Goal: Check status: Check status

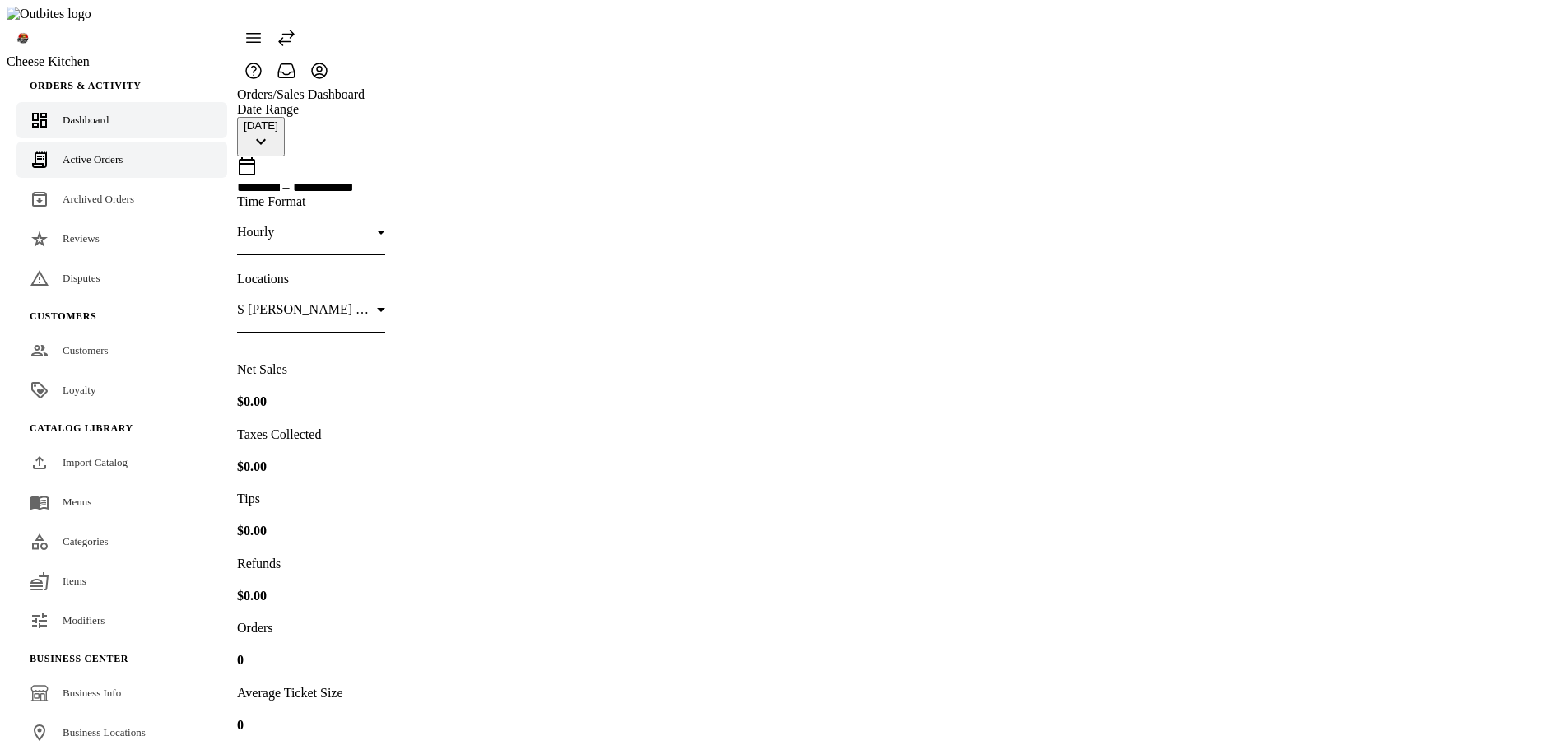
click at [98, 141] on link "Active Orders" at bounding box center [121, 159] width 210 height 36
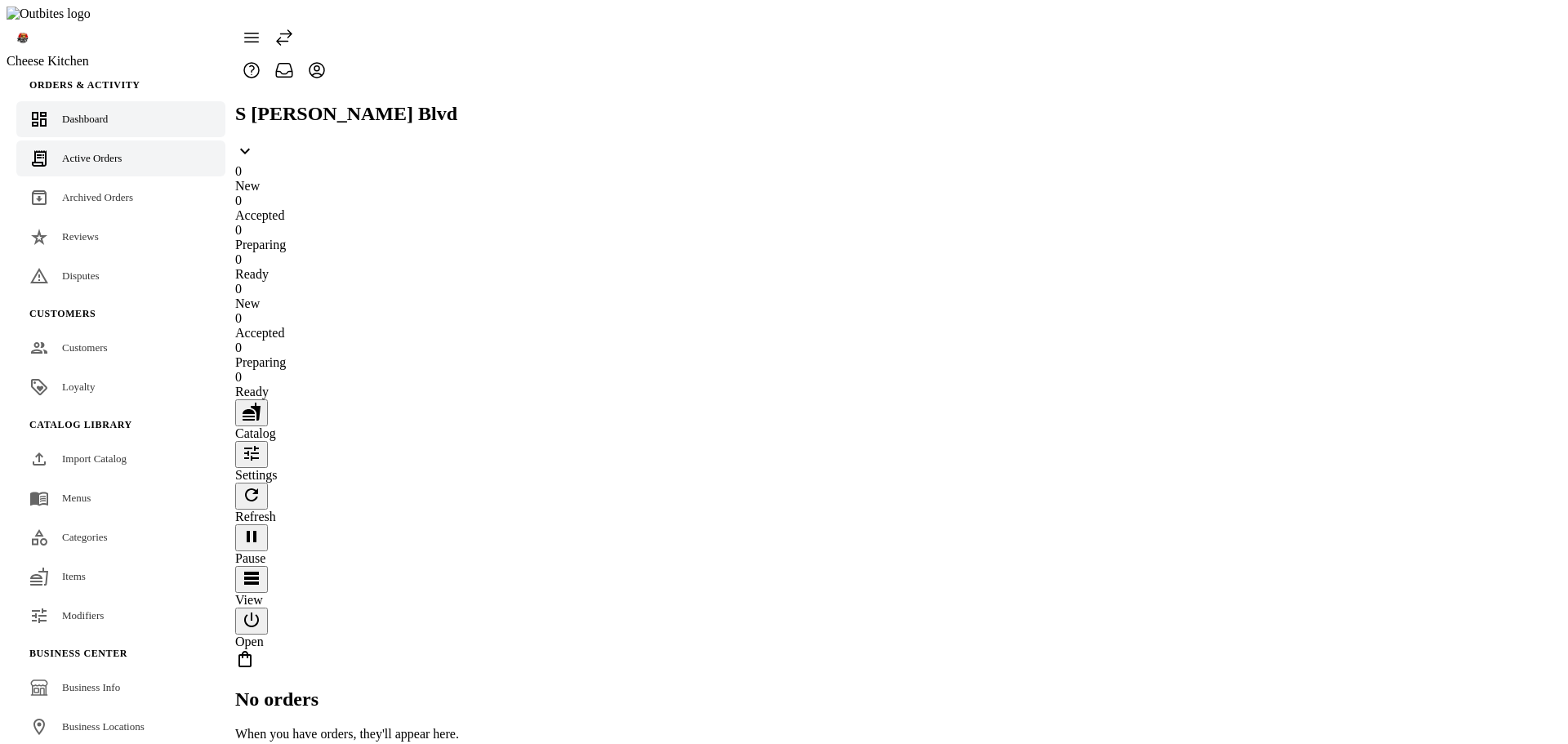
click at [95, 113] on span "Dashboard" at bounding box center [85, 118] width 46 height 12
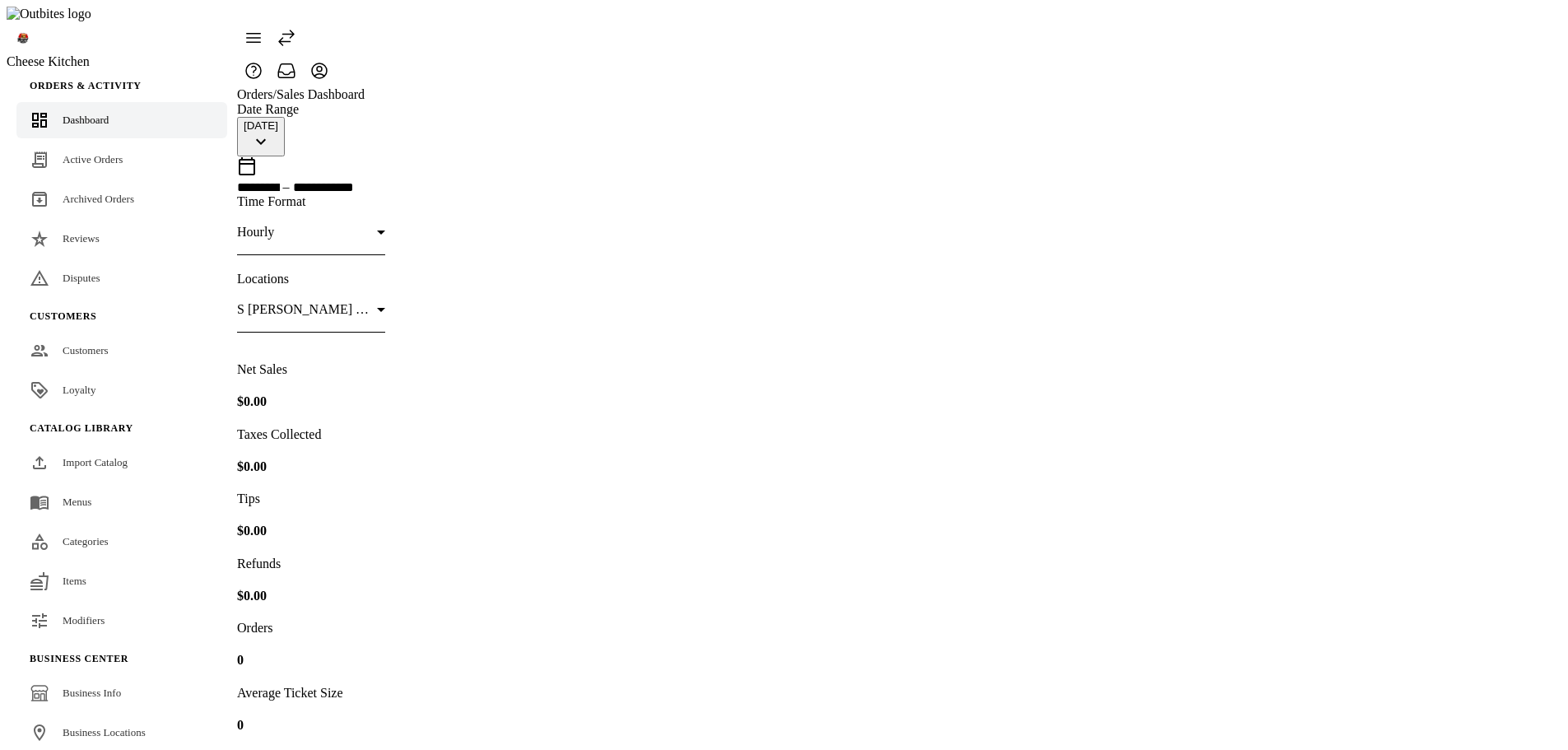
click at [1060, 45] on div at bounding box center [892, 55] width 1310 height 66
click at [80, 153] on span "Active Orders" at bounding box center [92, 159] width 60 height 12
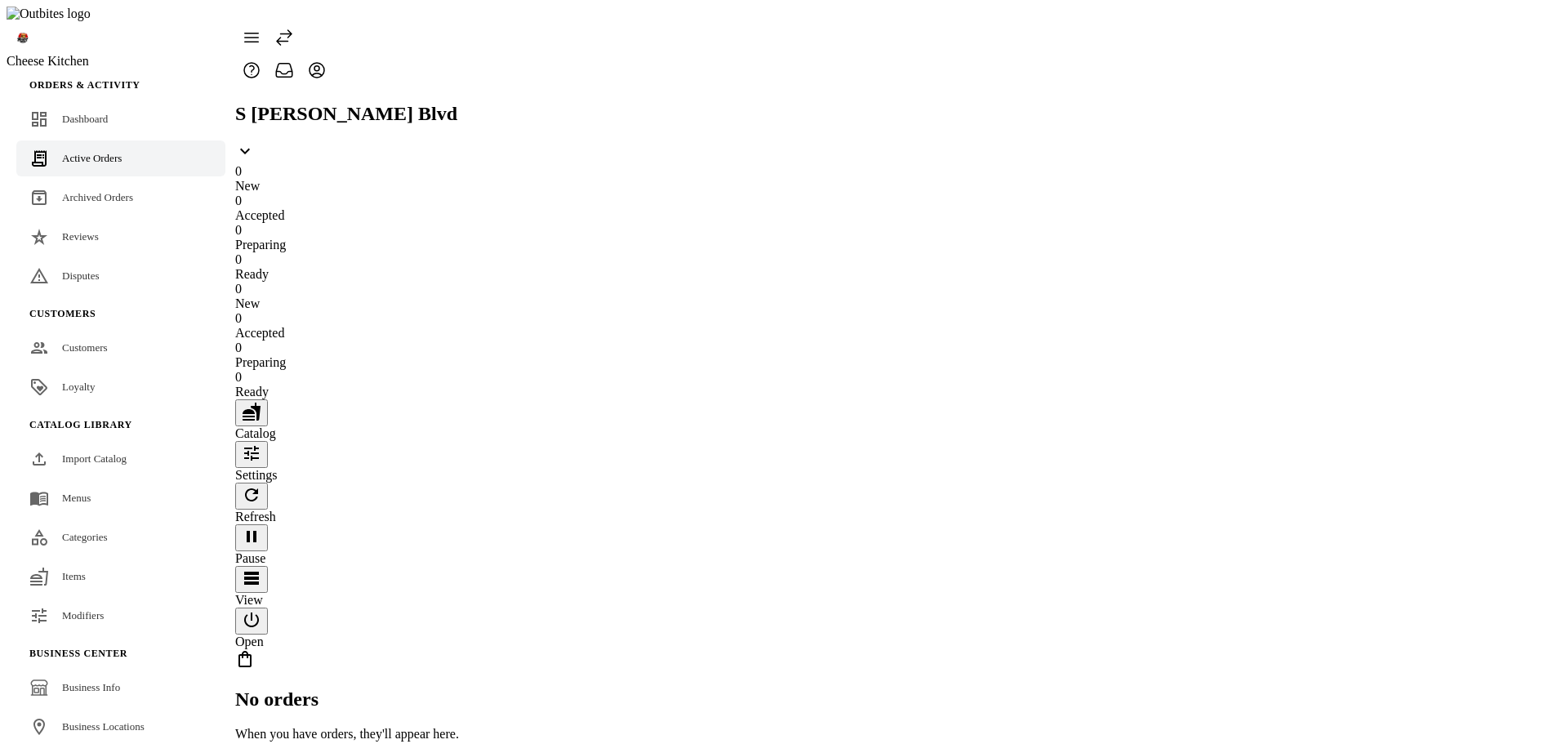
click at [458, 649] on div "No orders When you have orders, they'll appear here." at bounding box center [347, 695] width 224 height 92
click at [90, 101] on link "Dashboard" at bounding box center [120, 119] width 209 height 36
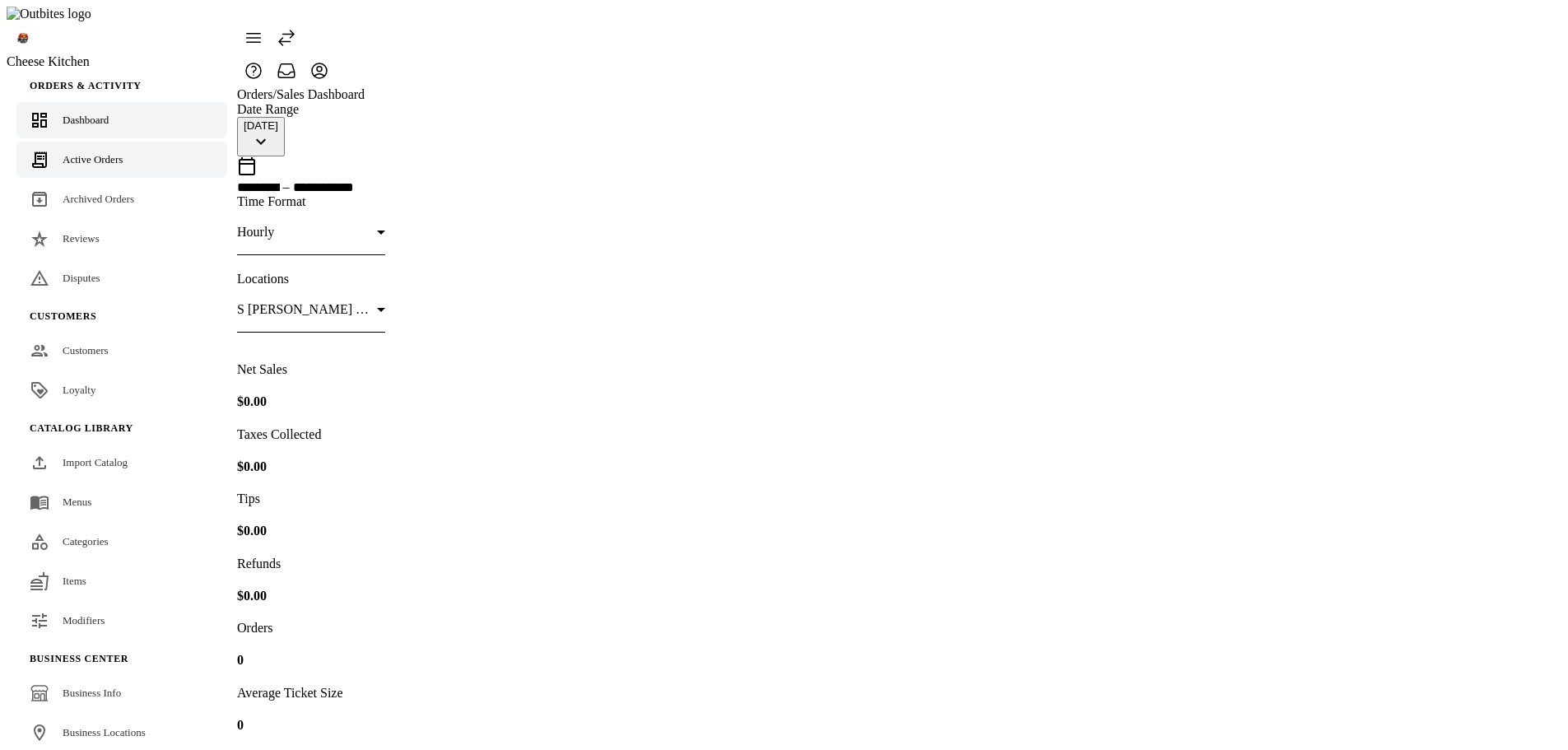
click at [84, 153] on span "Active Orders" at bounding box center [92, 159] width 60 height 12
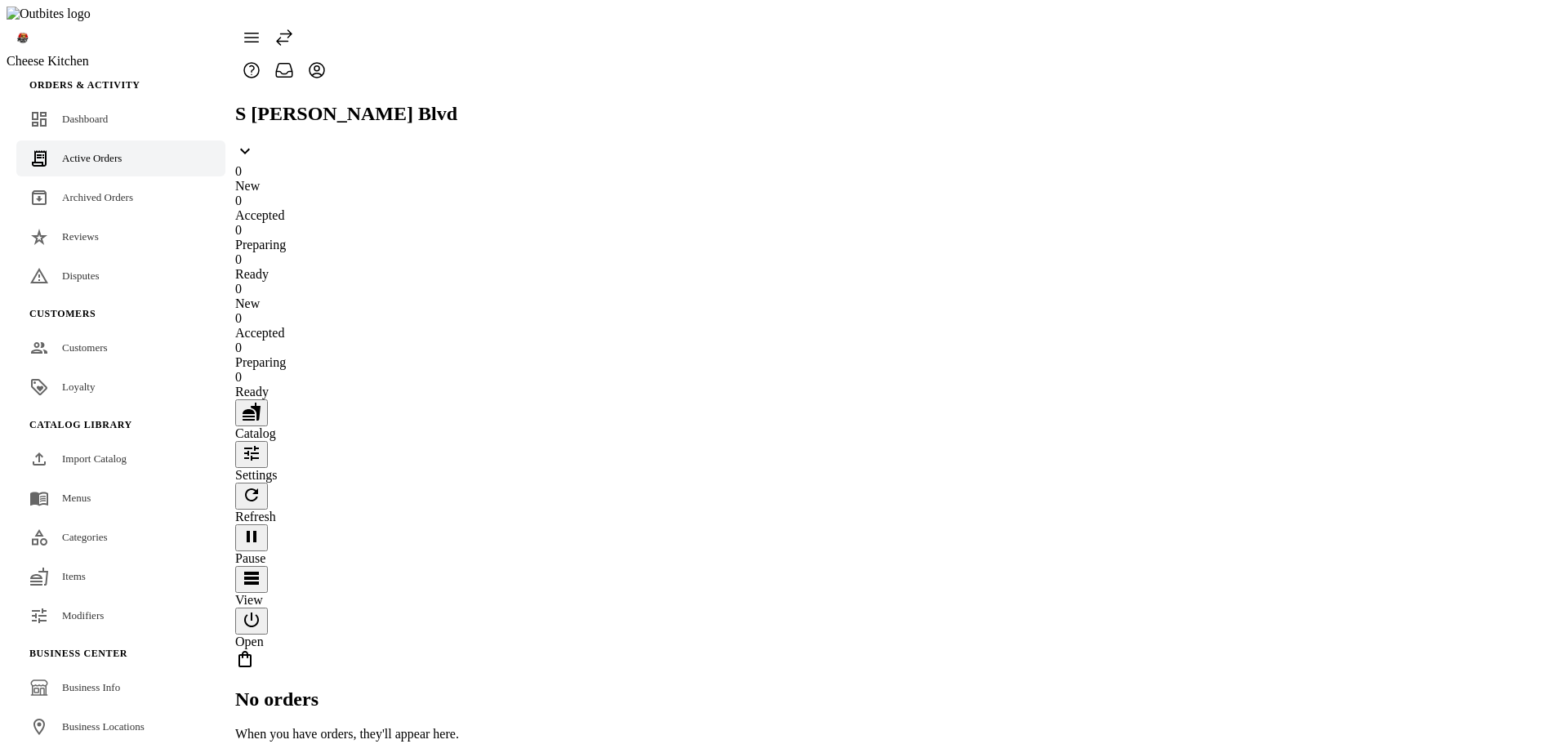
click at [308, 649] on div "No orders When you have orders, they'll appear here." at bounding box center [347, 695] width 224 height 92
click at [94, 102] on link "Dashboard" at bounding box center [120, 119] width 209 height 36
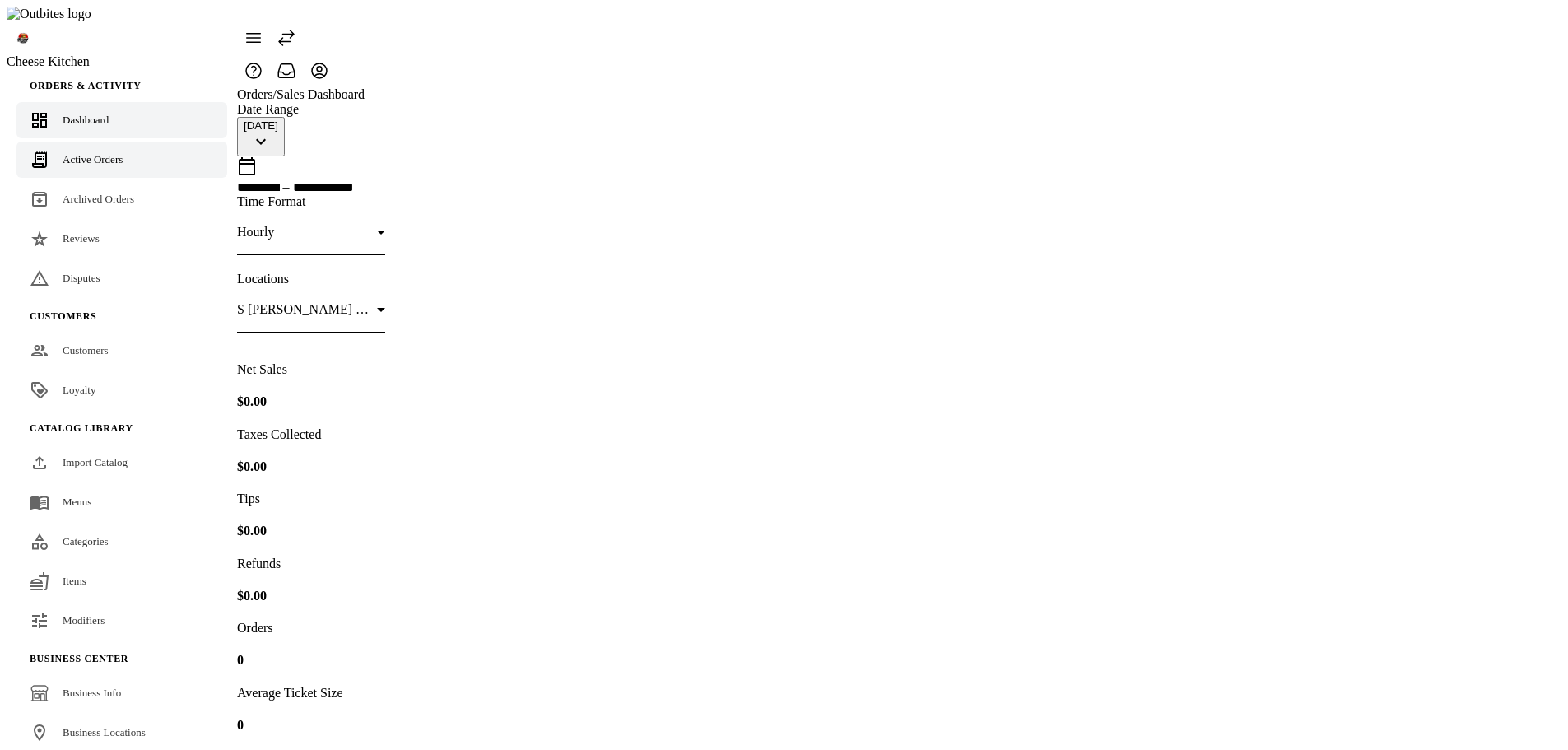
click at [98, 153] on span "Active Orders" at bounding box center [92, 159] width 60 height 12
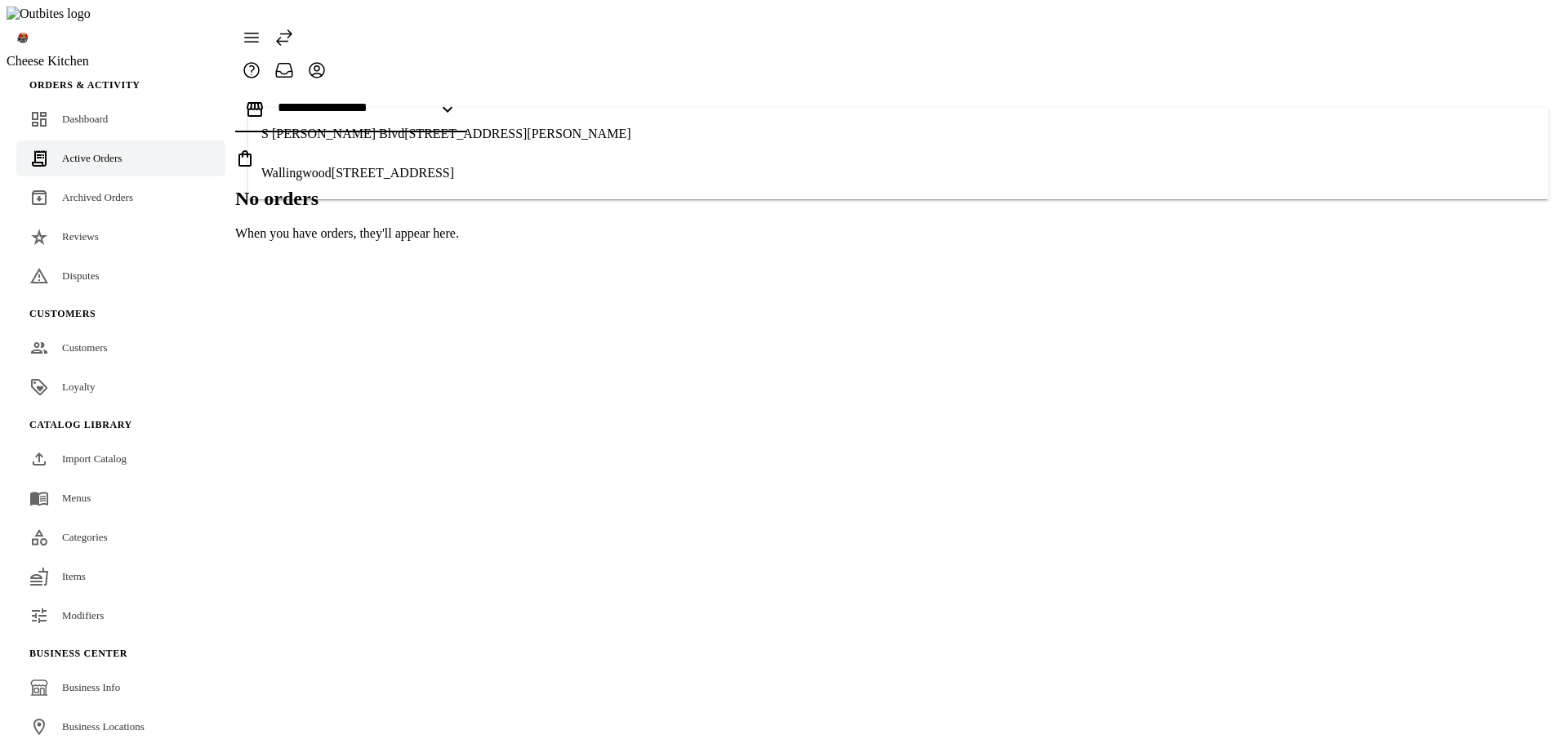
drag, startPoint x: 651, startPoint y: 92, endPoint x: 613, endPoint y: 102, distance: 39.3
click at [425, 101] on input "Location" at bounding box center [350, 107] width 147 height 14
click at [404, 139] on span "424 S Lamar Blvd, Austin, TX 78704, USA" at bounding box center [517, 133] width 226 height 14
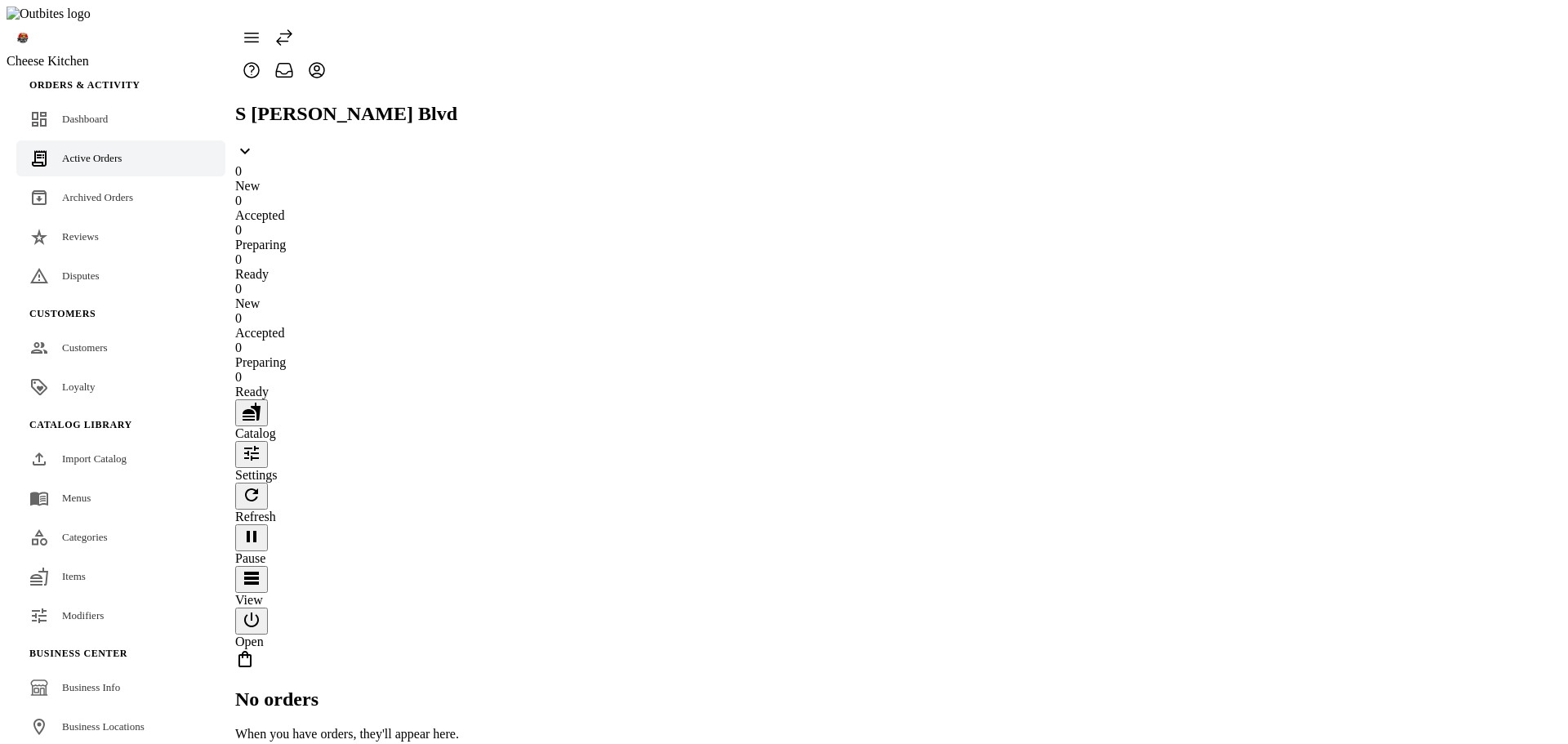
click at [261, 443] on icon "button" at bounding box center [251, 453] width 20 height 20
